Goal: Information Seeking & Learning: Learn about a topic

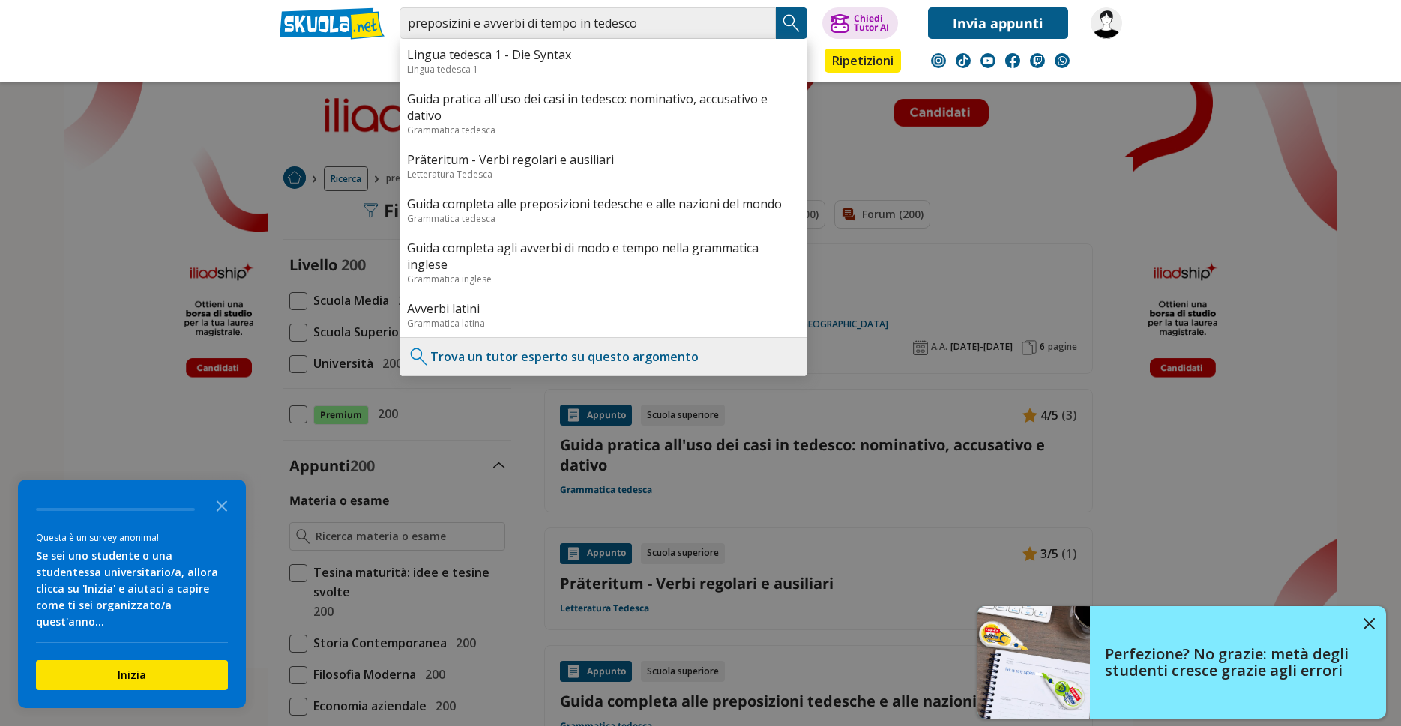
click at [786, 24] on img "Search Button" at bounding box center [791, 23] width 22 height 22
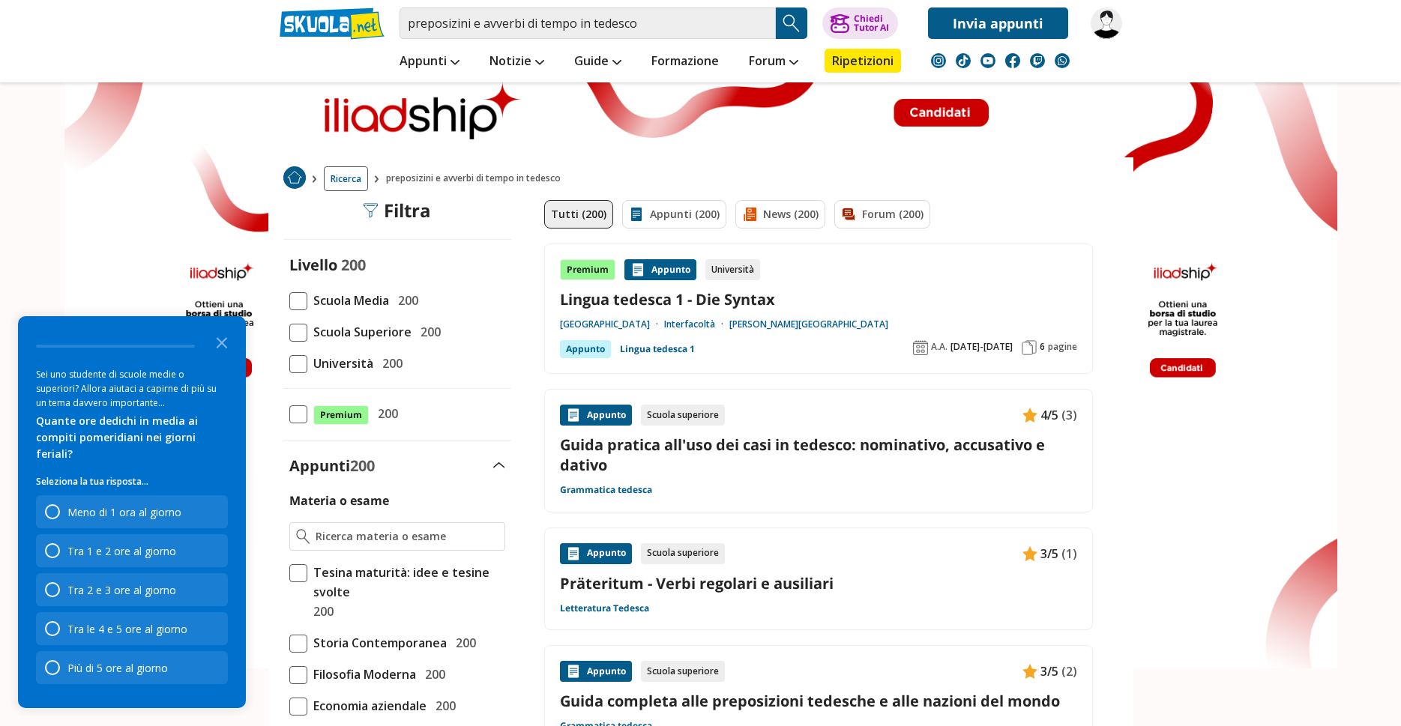
click at [924, 439] on link "Guida pratica all'uso dei casi in tedesco: nominativo, accusativo e dativo" at bounding box center [818, 455] width 517 height 40
click at [878, 448] on link "Guida pratica all'uso dei casi in tedesco: nominativo, accusativo e dativo" at bounding box center [818, 455] width 517 height 40
drag, startPoint x: 676, startPoint y: 18, endPoint x: 133, endPoint y: 6, distance: 542.9
click at [400, 7] on input "preposizini e avverbi di tempo in tedesco" at bounding box center [588, 22] width 376 height 31
click at [791, 22] on img "Search Button" at bounding box center [791, 23] width 22 height 22
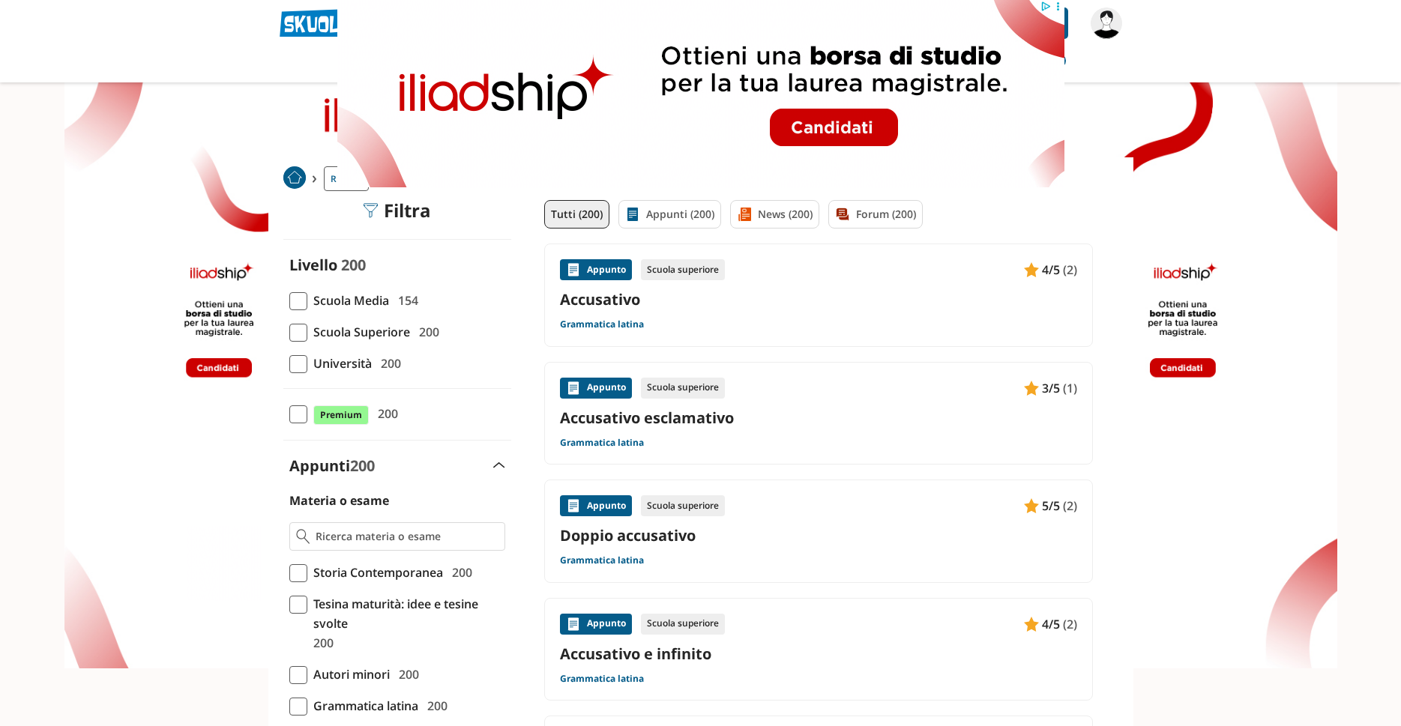
drag, startPoint x: 620, startPoint y: 269, endPoint x: 556, endPoint y: 281, distance: 64.8
click at [619, 269] on div "Appunto" at bounding box center [596, 269] width 72 height 21
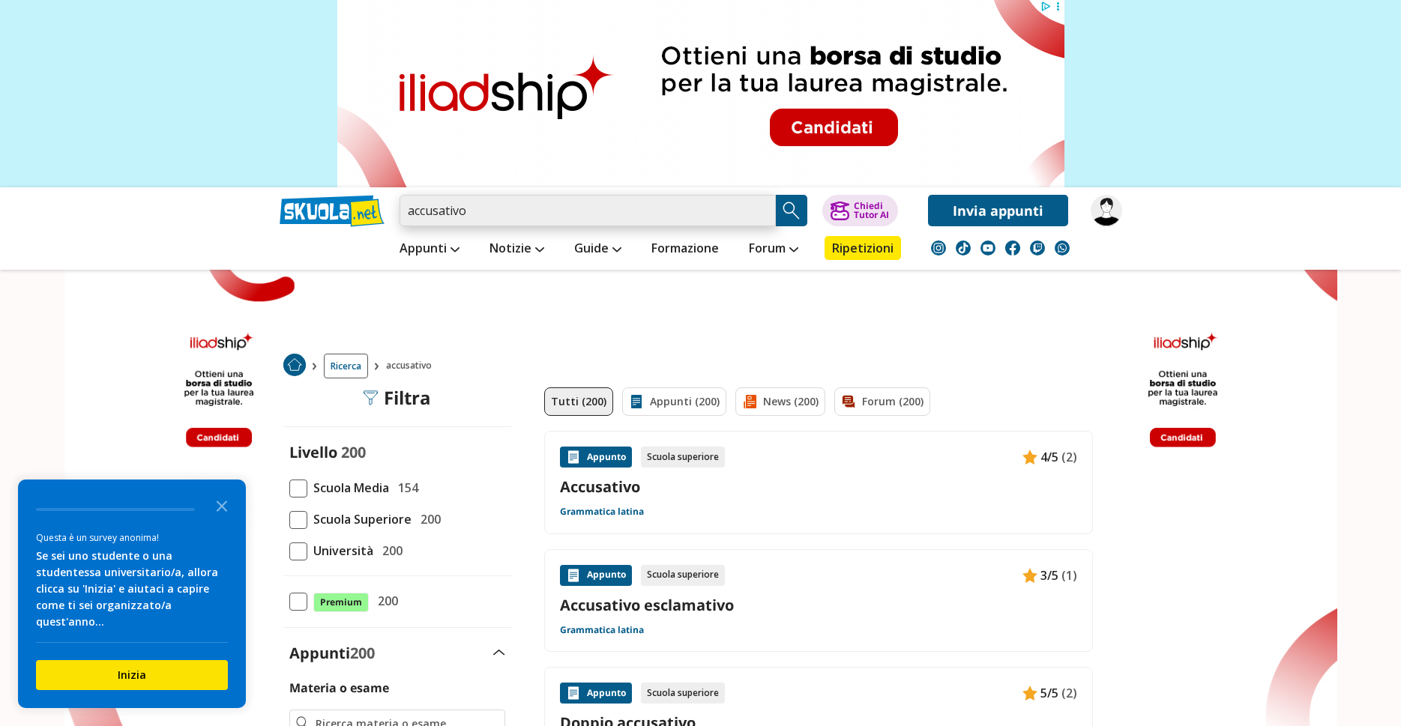
click at [519, 205] on input "accusativo" at bounding box center [588, 210] width 376 height 31
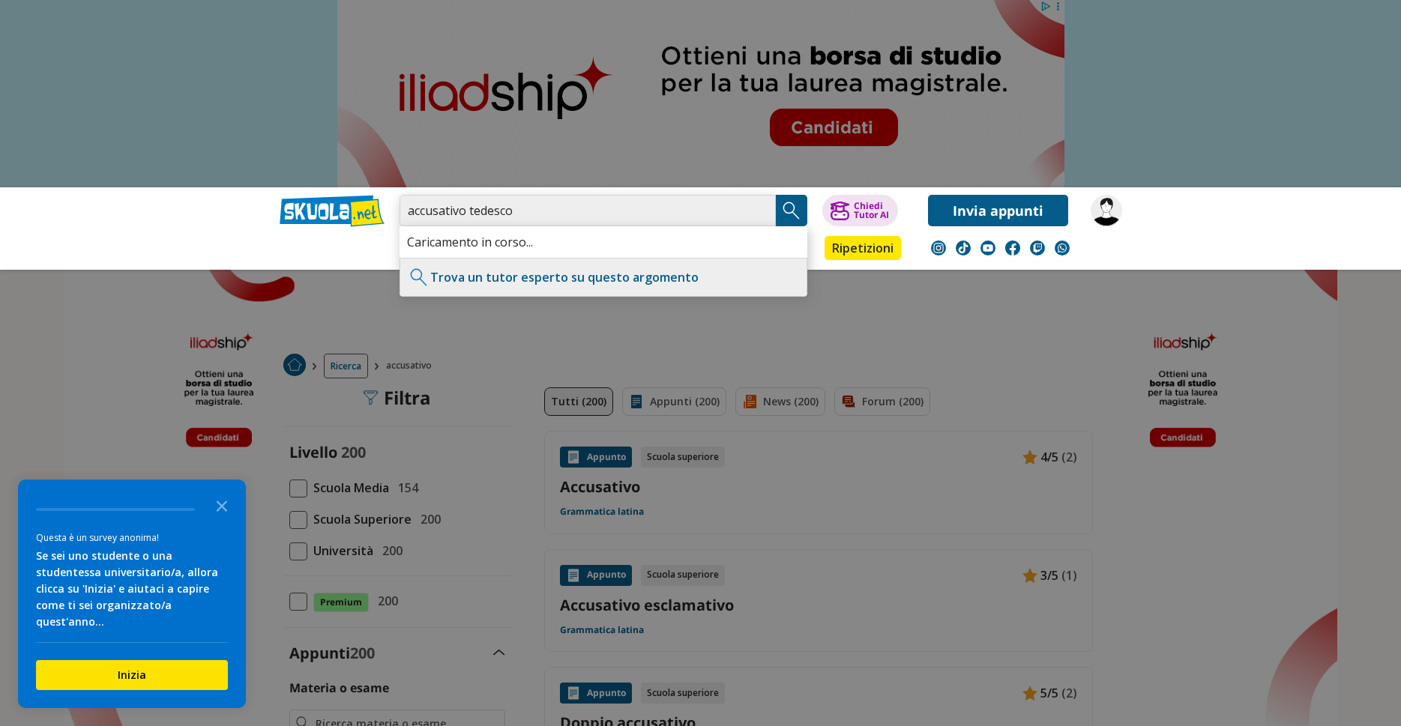
type input "accusativo tedesco"
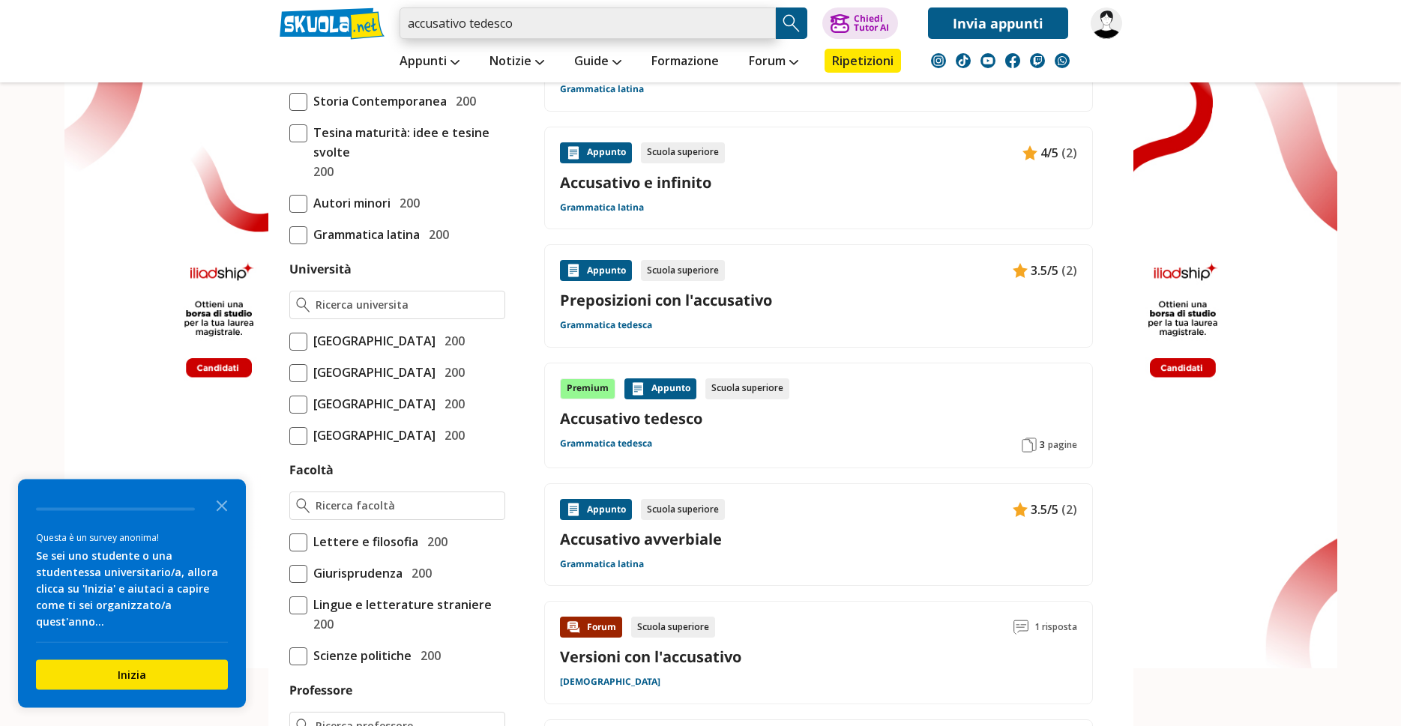
scroll to position [688, 0]
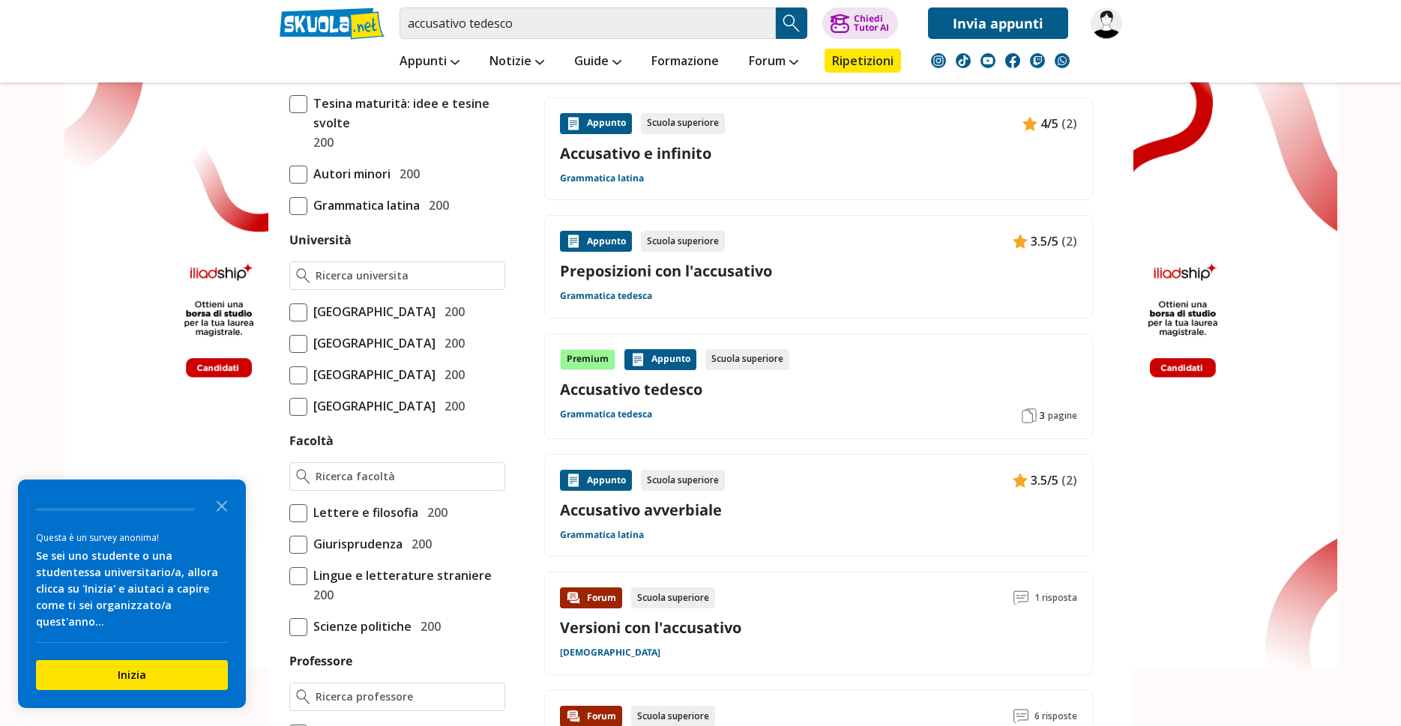
drag, startPoint x: 607, startPoint y: 412, endPoint x: 599, endPoint y: 412, distance: 8.2
click at [604, 412] on link "Grammatica tedesca" at bounding box center [606, 415] width 92 height 12
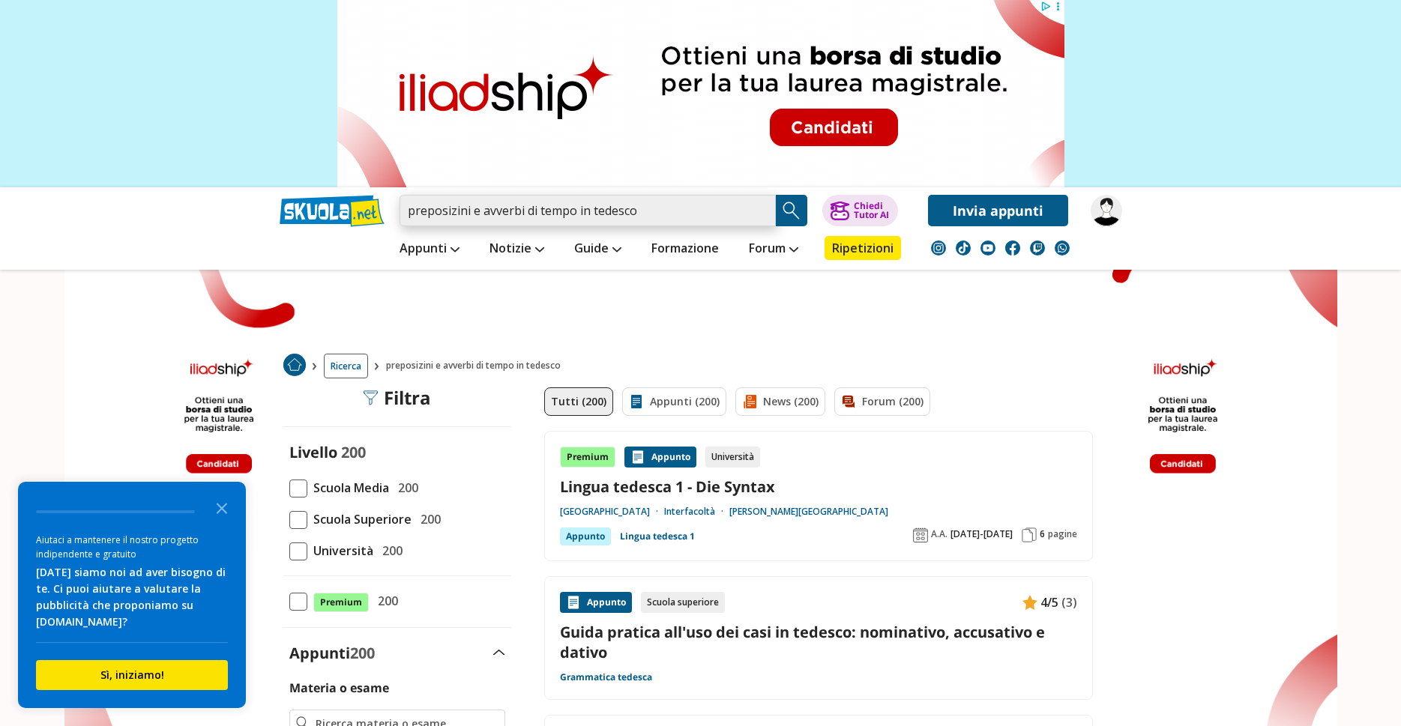
drag, startPoint x: 650, startPoint y: 219, endPoint x: 41, endPoint y: 150, distance: 612.7
click at [400, 195] on input "preposizini e avverbi di tempo in tedesco" at bounding box center [588, 210] width 376 height 31
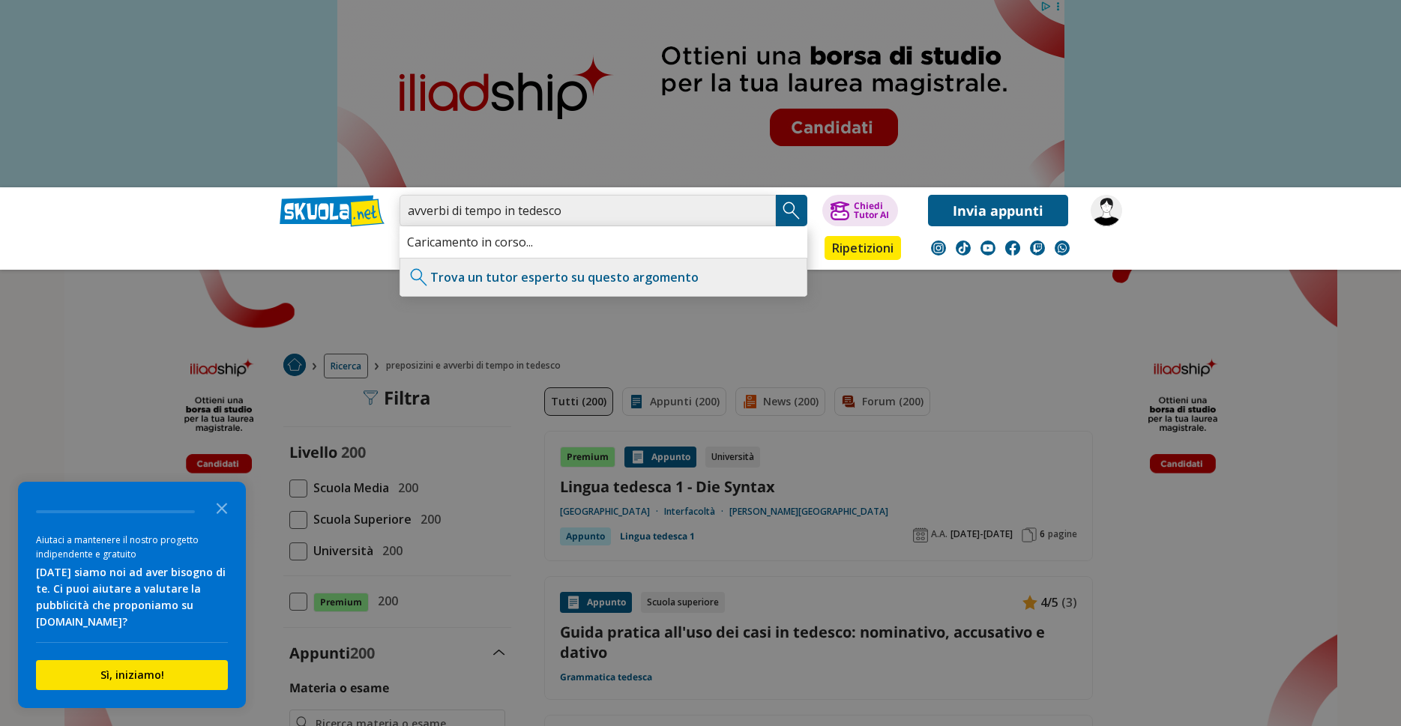
type input "avverbi di tempo in tedesco"
